Goal: Transaction & Acquisition: Download file/media

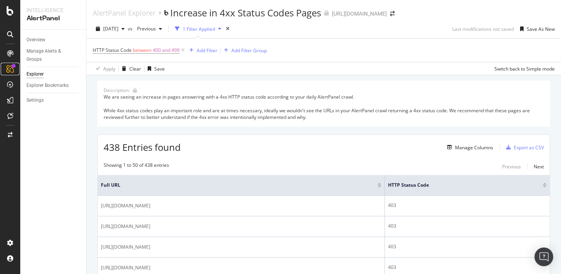
click at [12, 69] on icon at bounding box center [10, 69] width 8 height 8
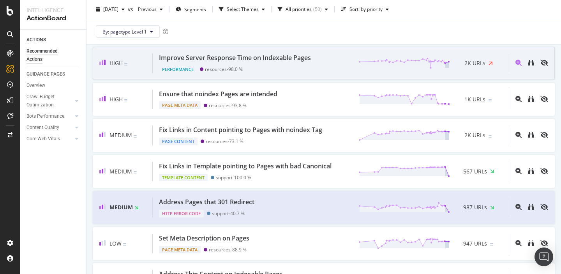
scroll to position [265, 0]
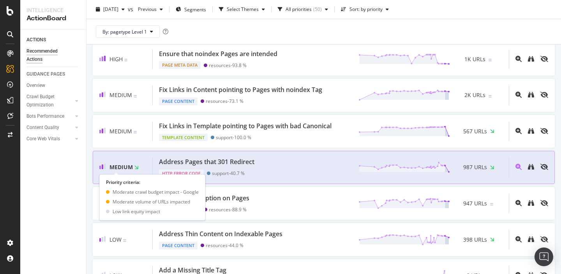
click at [124, 167] on span "Medium" at bounding box center [120, 166] width 23 height 7
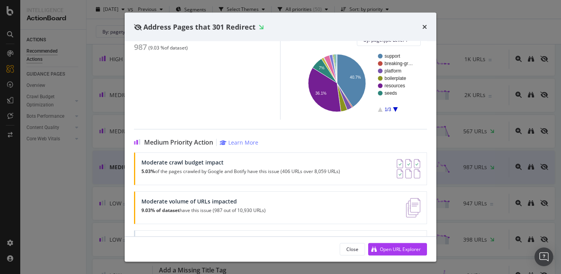
scroll to position [123, 0]
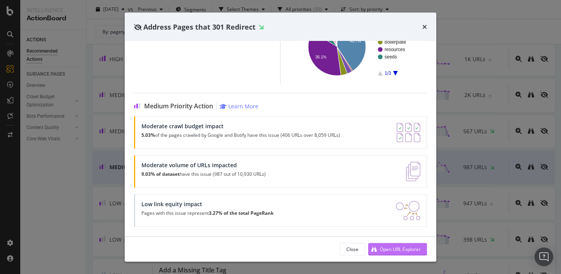
click at [384, 247] on div "Open URL Explorer" at bounding box center [400, 248] width 41 height 7
click at [423, 26] on icon "times" at bounding box center [424, 27] width 5 height 6
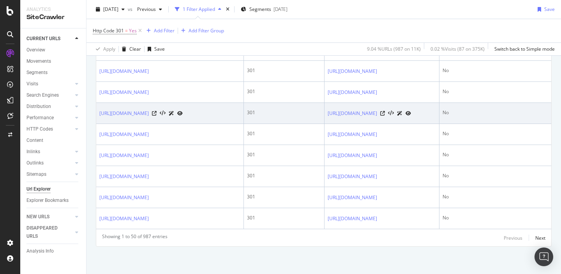
scroll to position [1158, 0]
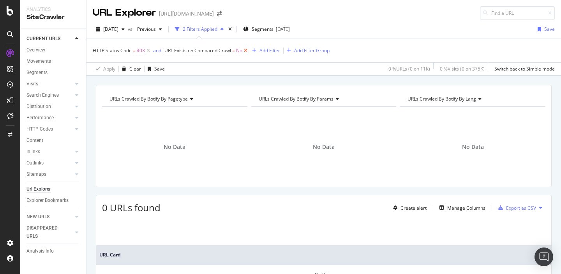
click at [245, 51] on icon at bounding box center [245, 51] width 7 height 8
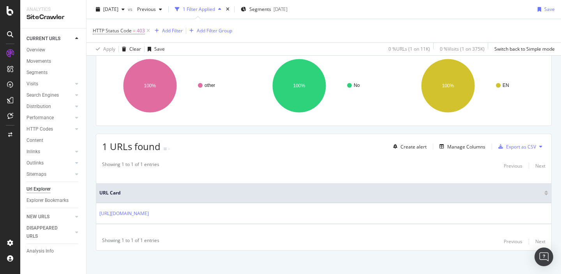
scroll to position [65, 0]
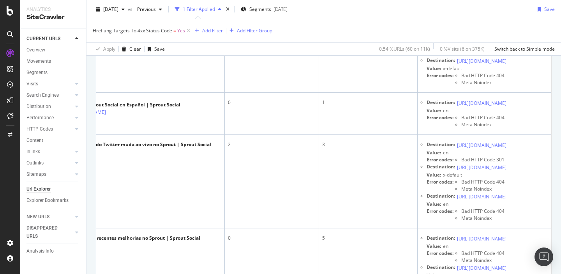
scroll to position [0, 127]
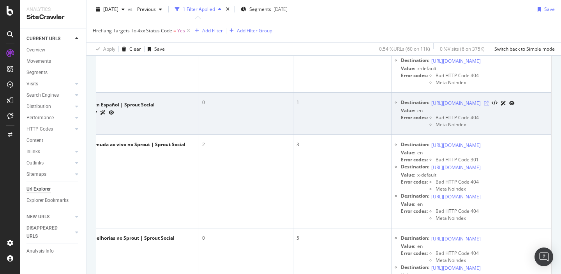
click at [488, 105] on icon at bounding box center [485, 103] width 5 height 5
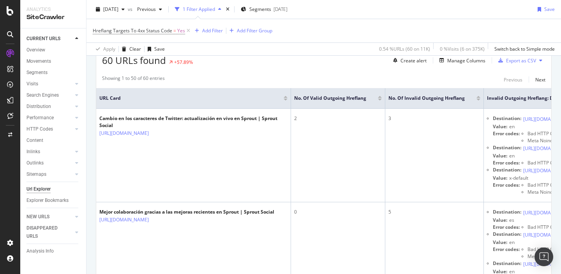
scroll to position [0, 0]
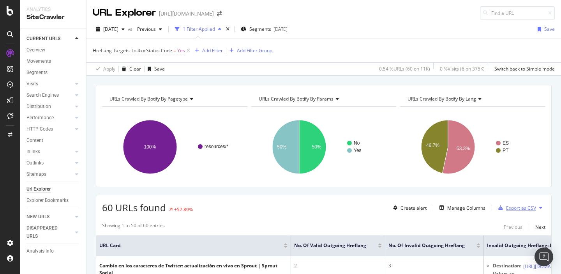
click at [514, 207] on div "Export as CSV" at bounding box center [521, 207] width 30 height 7
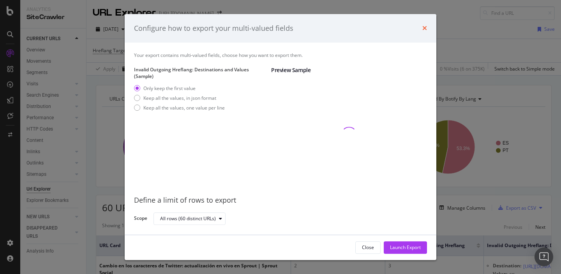
click at [424, 31] on icon "times" at bounding box center [424, 28] width 5 height 6
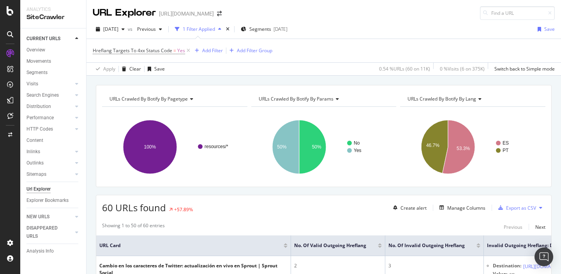
click at [540, 209] on icon at bounding box center [540, 207] width 3 height 5
click at [468, 223] on div "Showing 1 to 50 of 60 entries Previous Next" at bounding box center [323, 226] width 455 height 9
click at [513, 208] on div "Export as CSV" at bounding box center [521, 207] width 30 height 7
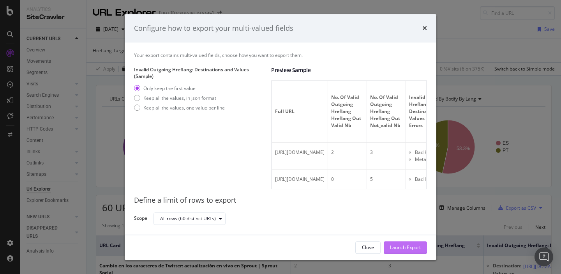
click at [392, 247] on div "Launch Export" at bounding box center [405, 247] width 31 height 7
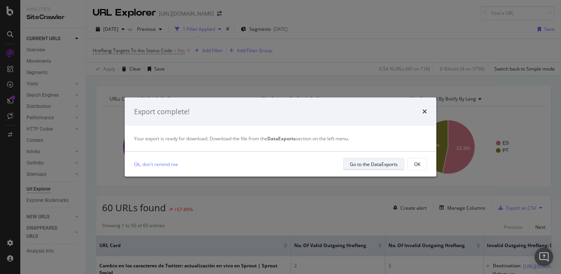
click at [375, 164] on div "Go to the DataExports" at bounding box center [374, 164] width 48 height 7
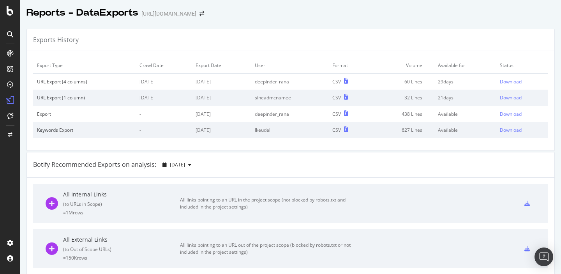
click at [455, 83] on td "29 days" at bounding box center [465, 82] width 62 height 16
click at [506, 82] on div "Download" at bounding box center [510, 81] width 22 height 7
